Goal: Browse casually

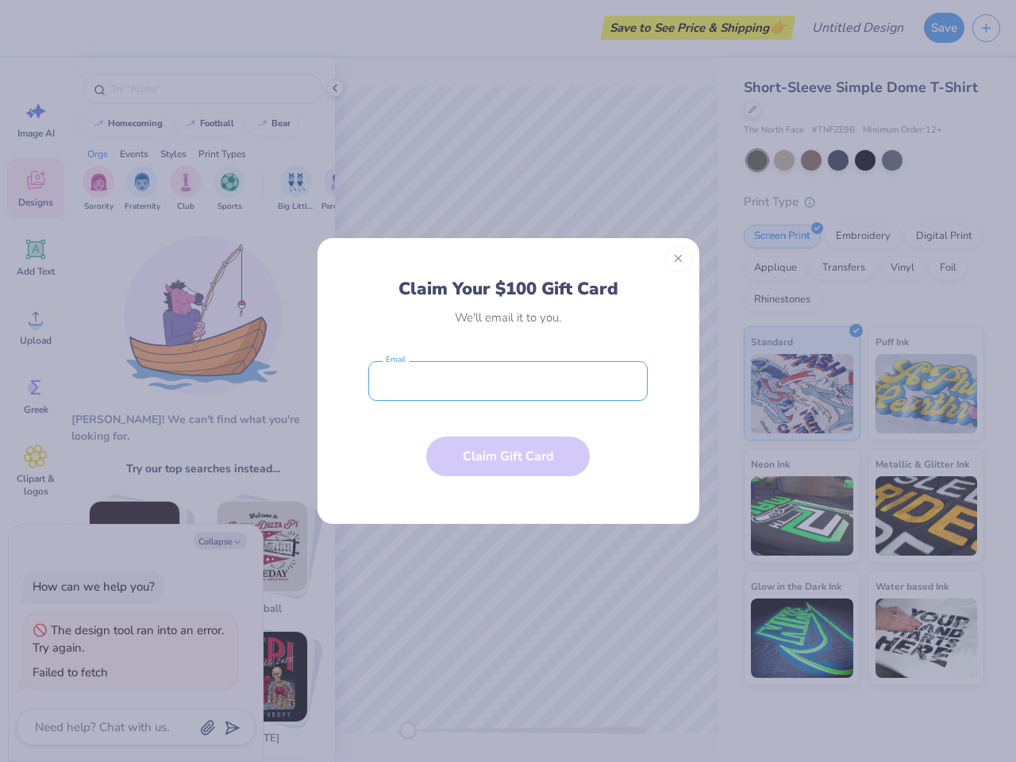
type textarea "x"
click at [508, 381] on input "email" at bounding box center [507, 381] width 279 height 40
click at [678, 259] on button "Close" at bounding box center [678, 258] width 27 height 27
